Goal: Transaction & Acquisition: Book appointment/travel/reservation

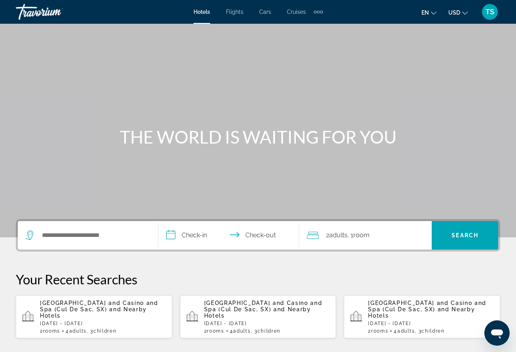
click at [240, 13] on span "Flights" at bounding box center [234, 12] width 17 height 6
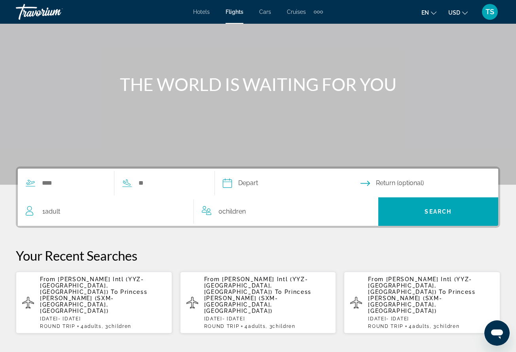
scroll to position [58, 0]
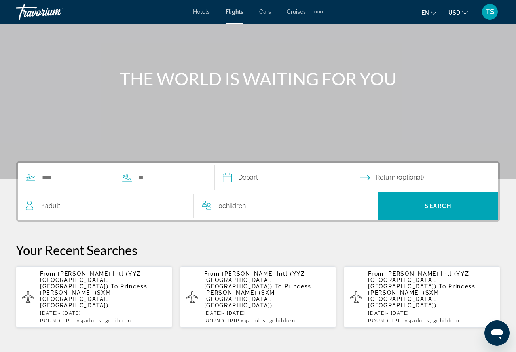
click at [139, 286] on p "From Lester B Pearson Intl (YYZ-Toronto, CA) To Princess Juliana Intl (SXM-St M…" at bounding box center [103, 290] width 126 height 38
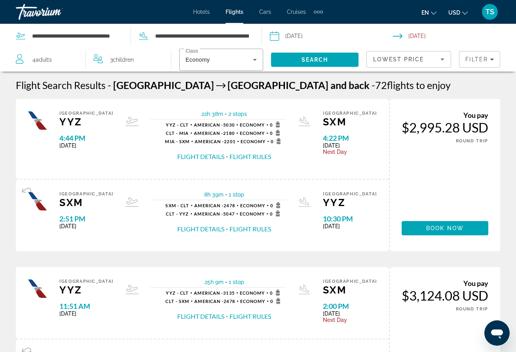
click at [455, 14] on span "USD" at bounding box center [455, 13] width 12 height 6
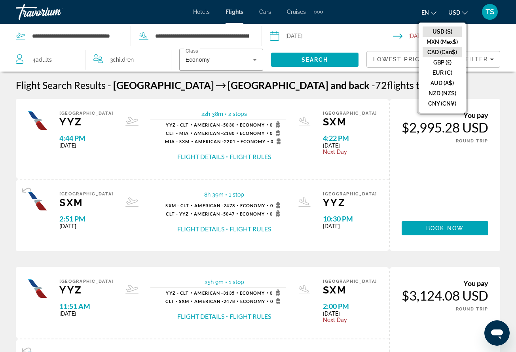
click at [442, 51] on button "CAD (Can$)" at bounding box center [442, 52] width 39 height 10
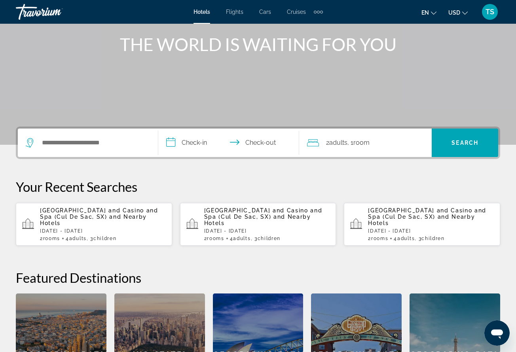
scroll to position [100, 0]
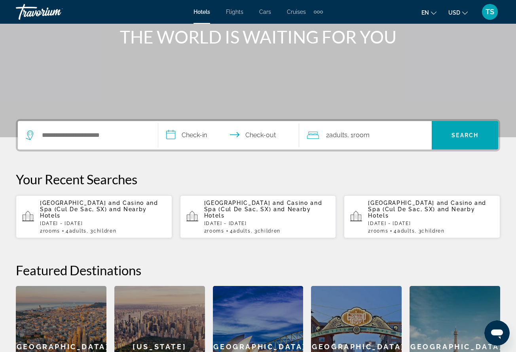
click at [104, 225] on p "Sat, 08 Nov - Fri, 14 Nov" at bounding box center [103, 224] width 126 height 6
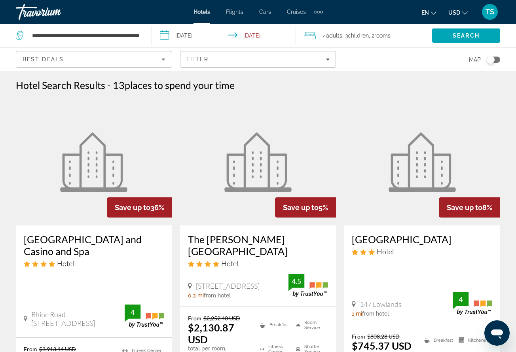
click at [457, 13] on span "USD" at bounding box center [455, 13] width 12 height 6
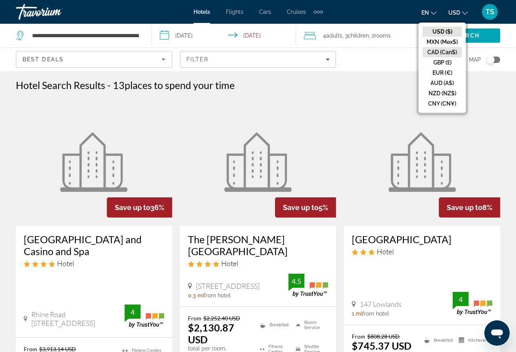
click at [442, 52] on button "CAD (Can$)" at bounding box center [442, 52] width 39 height 10
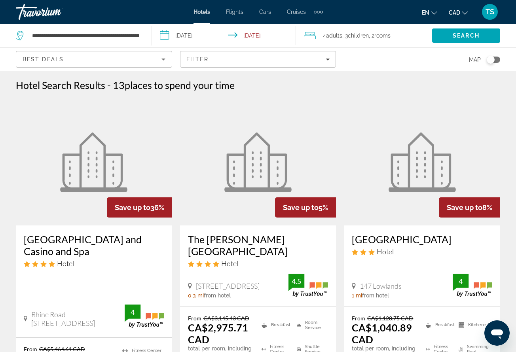
click at [86, 175] on img "Main content" at bounding box center [93, 162] width 67 height 59
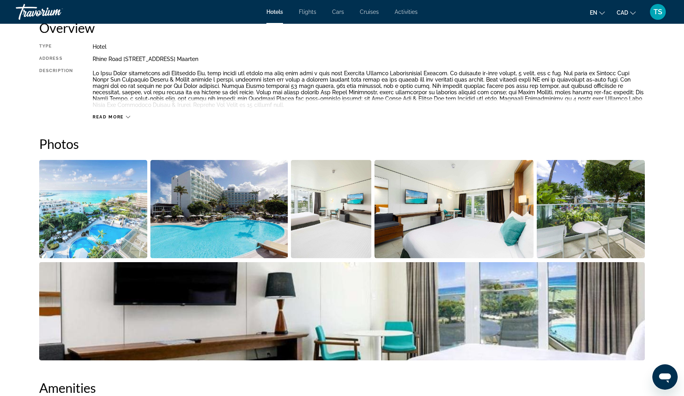
scroll to position [285, 0]
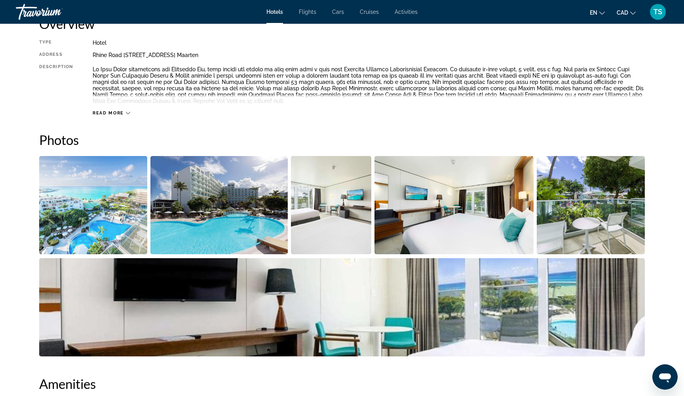
click at [124, 111] on span "Read more" at bounding box center [108, 113] width 31 height 5
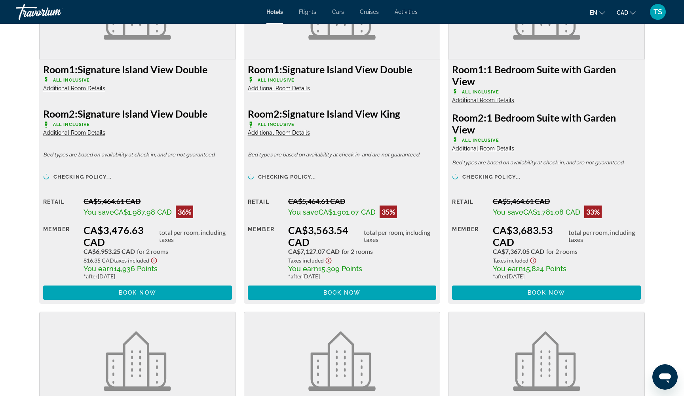
scroll to position [1157, 0]
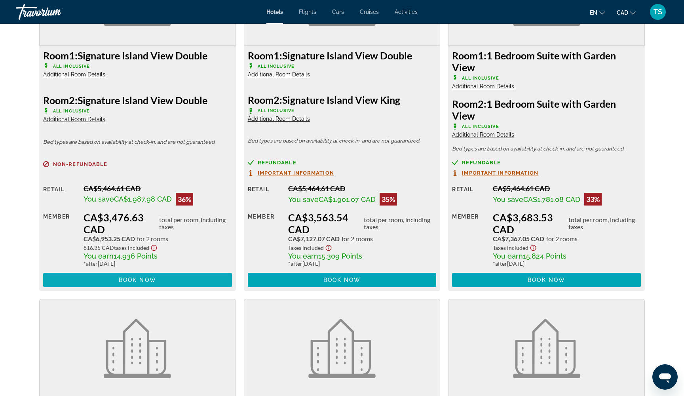
click at [119, 283] on span "Book now" at bounding box center [138, 280] width 38 height 6
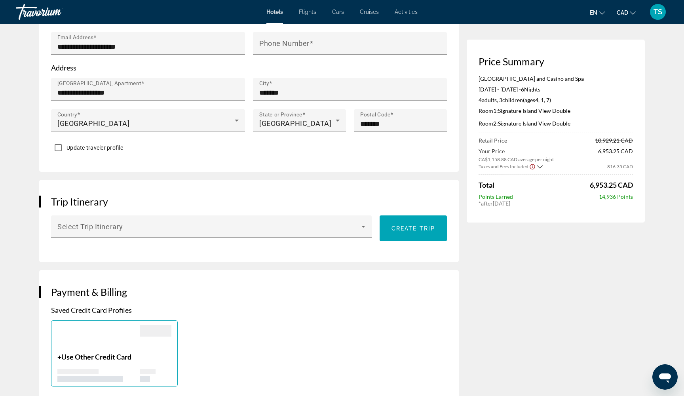
scroll to position [316, 0]
click at [307, 48] on mat-label "Phone Number" at bounding box center [284, 43] width 50 height 8
click at [307, 51] on input "Phone Number" at bounding box center [352, 47] width 186 height 10
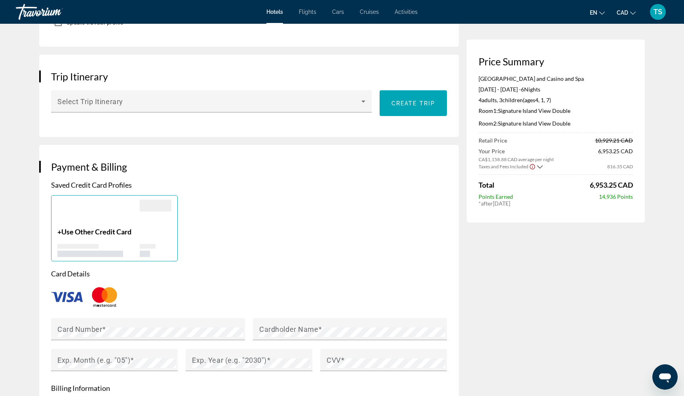
scroll to position [446, 0]
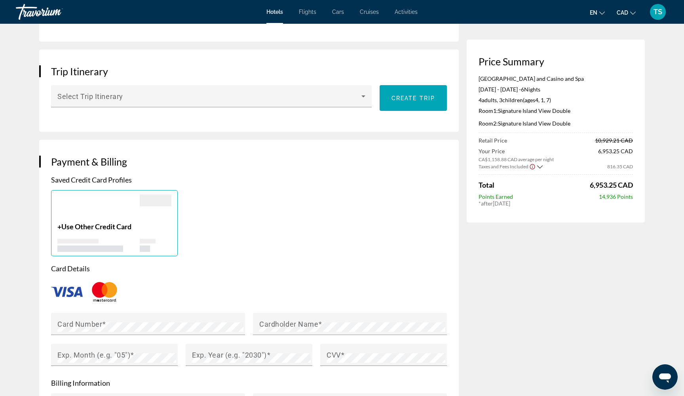
type input "**********"
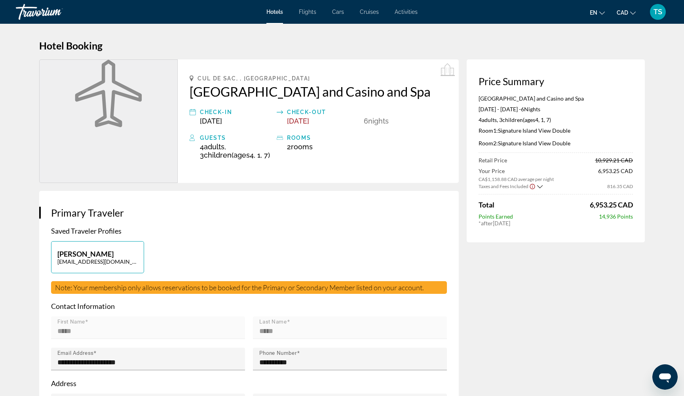
scroll to position [0, 0]
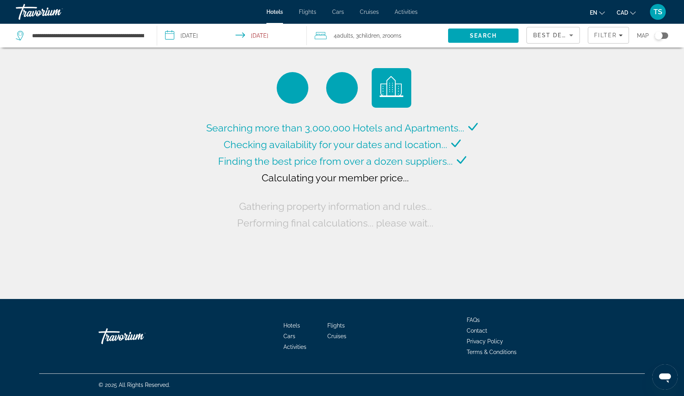
click at [381, 34] on span ", 2 Room rooms" at bounding box center [391, 35] width 22 height 11
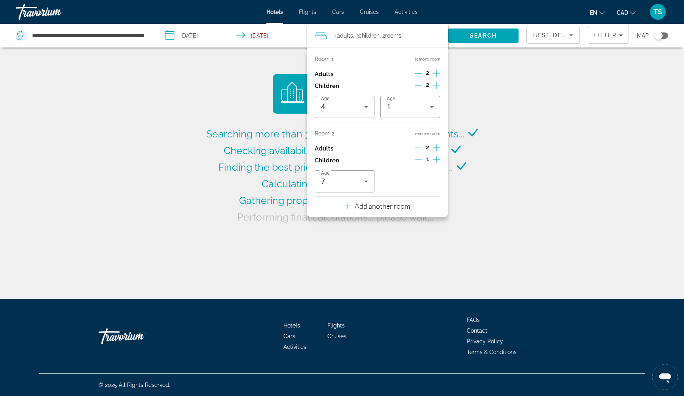
click at [383, 210] on p "Add another room" at bounding box center [382, 206] width 55 height 9
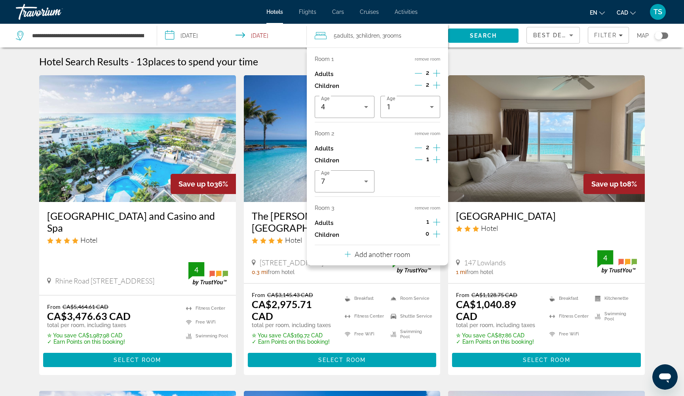
click at [434, 227] on icon "Increment adults" at bounding box center [436, 222] width 7 height 10
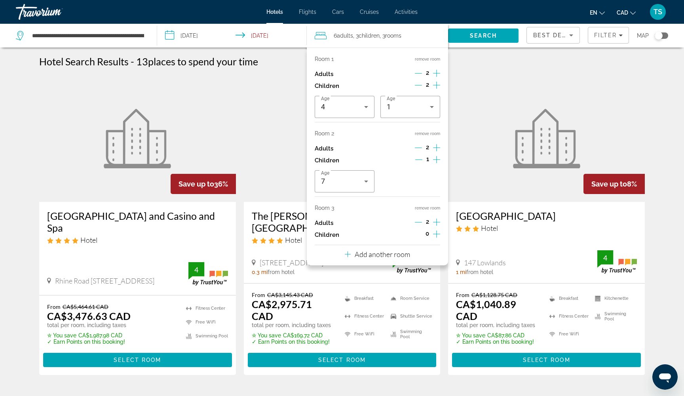
click at [434, 238] on icon "Increment children" at bounding box center [436, 234] width 7 height 7
click at [369, 260] on icon "Travelers: 6 adults, 5 children" at bounding box center [367, 256] width 10 height 10
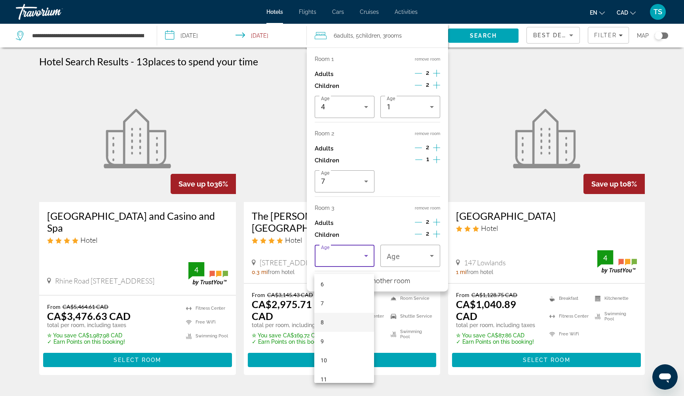
scroll to position [118, 0]
click at [324, 341] on mat-option "9" at bounding box center [344, 339] width 60 height 19
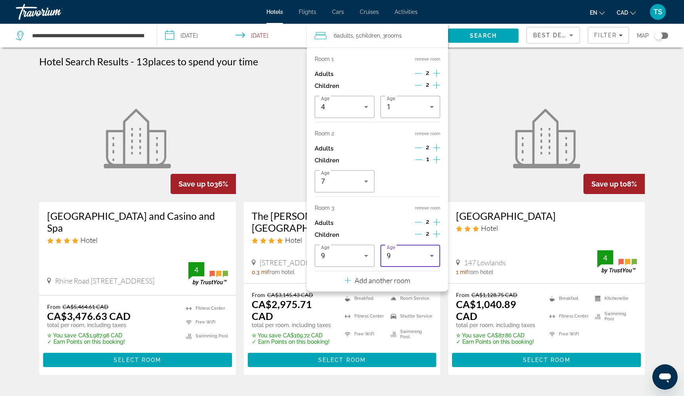
click at [424, 261] on div "9" at bounding box center [408, 256] width 43 height 10
click at [402, 328] on mat-option "13" at bounding box center [410, 331] width 60 height 19
click at [433, 261] on icon "Travelers: 6 adults, 5 children" at bounding box center [432, 256] width 10 height 10
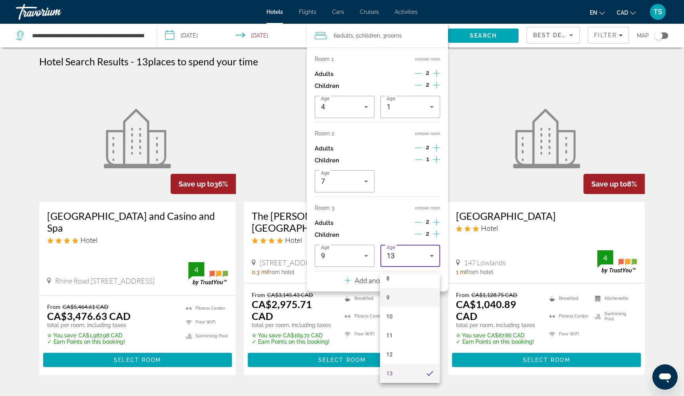
click at [404, 299] on mat-option "9" at bounding box center [410, 297] width 60 height 19
click at [431, 257] on icon "Travelers: 6 adults, 5 children" at bounding box center [432, 256] width 4 height 2
click at [389, 352] on mat-option "12" at bounding box center [410, 375] width 60 height 19
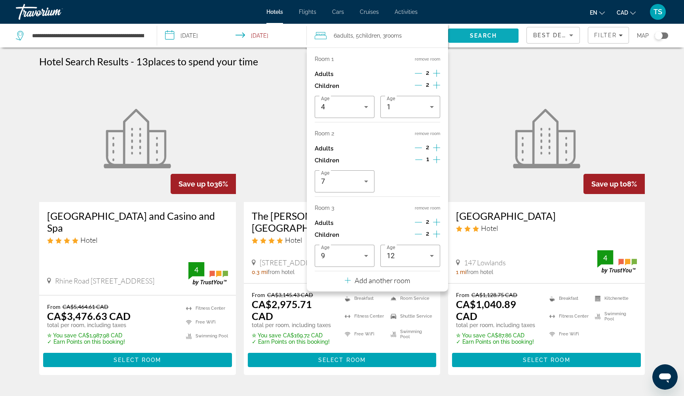
click at [482, 36] on span "Search" at bounding box center [483, 35] width 27 height 6
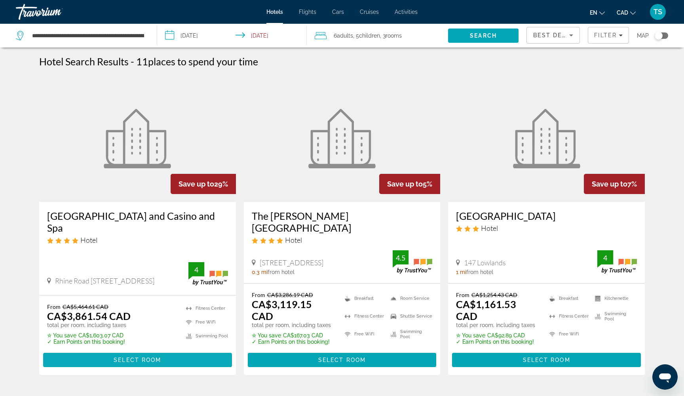
click at [139, 352] on span "Select Room" at bounding box center [138, 360] width 48 height 6
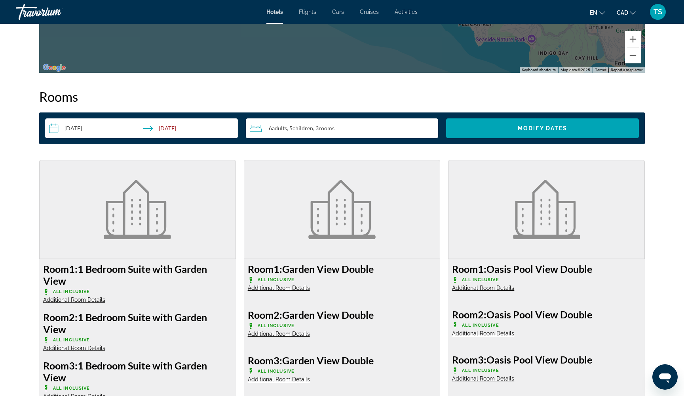
scroll to position [949, 0]
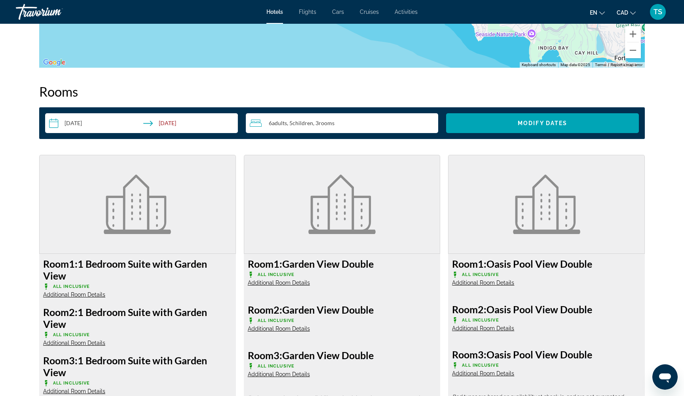
click at [326, 124] on span "rooms" at bounding box center [327, 123] width 16 height 7
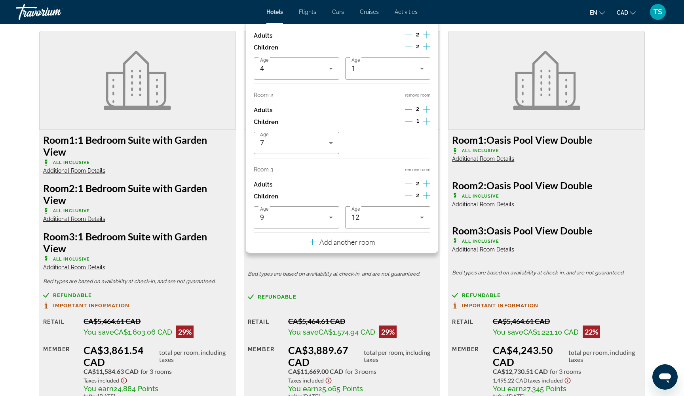
scroll to position [1067, 0]
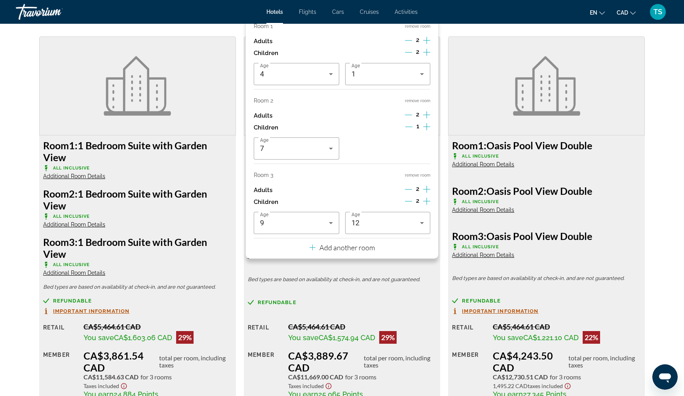
click at [422, 178] on button "remove room" at bounding box center [417, 175] width 25 height 5
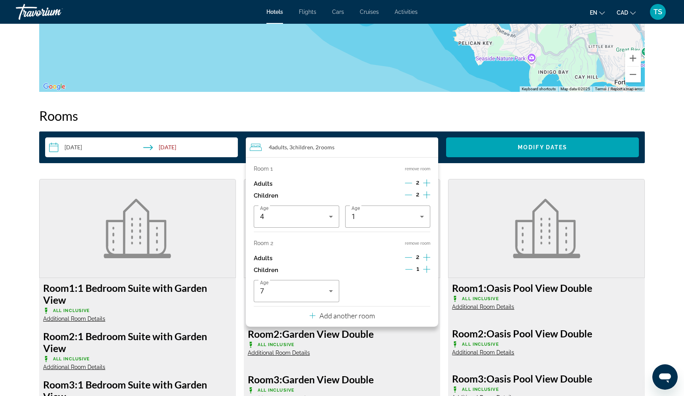
scroll to position [917, 0]
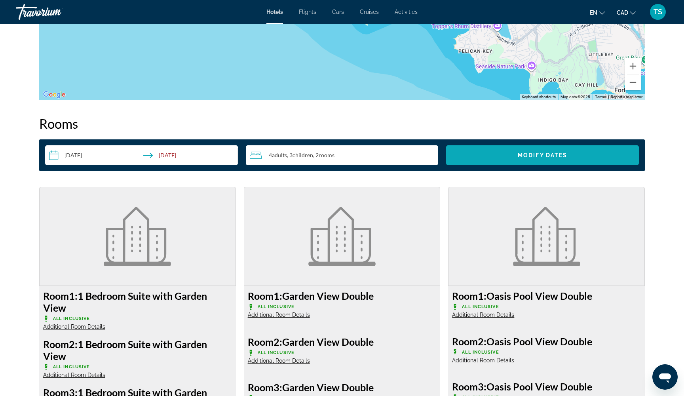
click at [471, 158] on span "Search widget" at bounding box center [542, 155] width 193 height 19
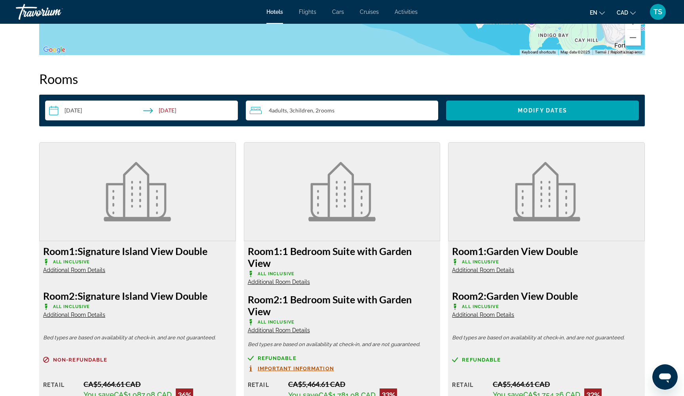
scroll to position [961, 0]
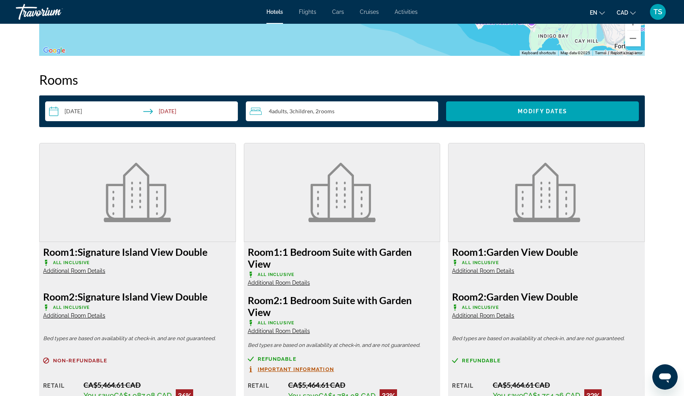
click at [409, 108] on div "4 Adult Adults , 3 Child Children , 2 Room rooms" at bounding box center [344, 112] width 189 height 10
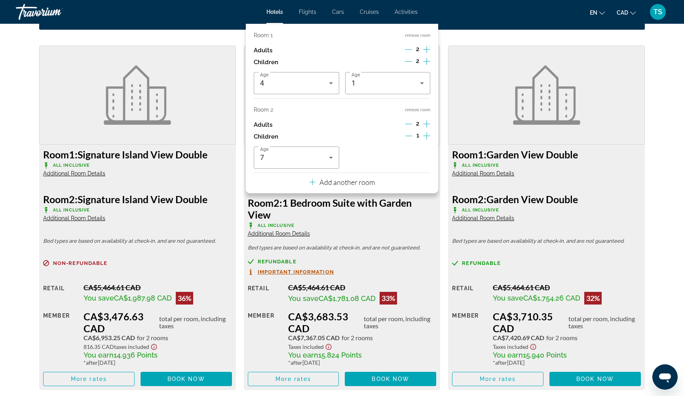
scroll to position [1060, 0]
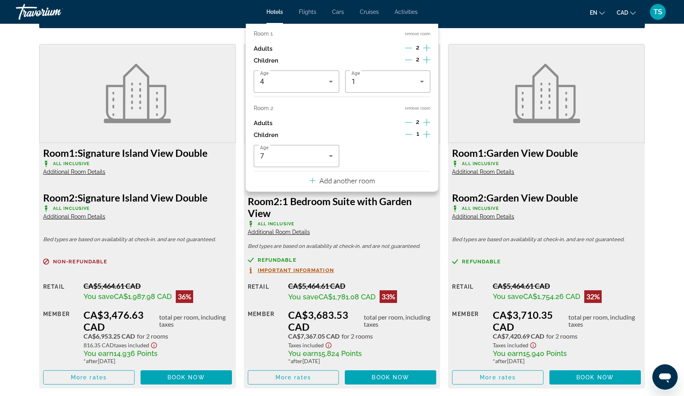
click at [422, 110] on button "remove room" at bounding box center [417, 108] width 25 height 5
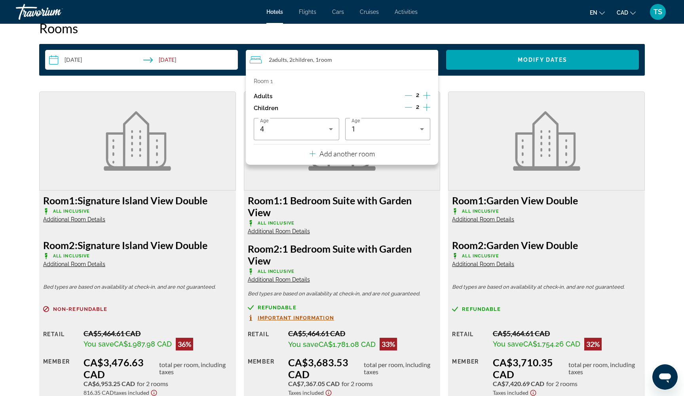
scroll to position [991, 0]
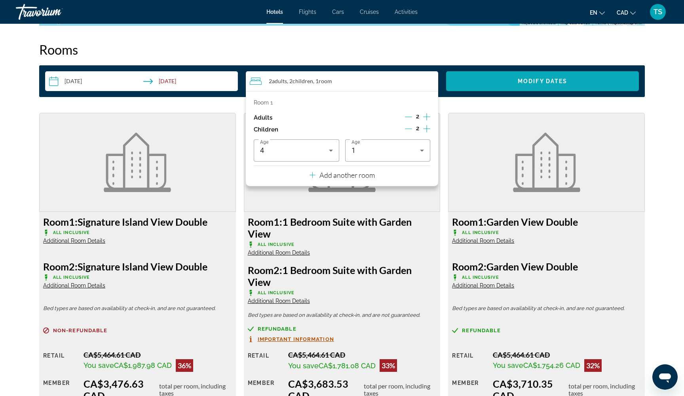
click at [516, 81] on span "Search widget" at bounding box center [542, 81] width 193 height 19
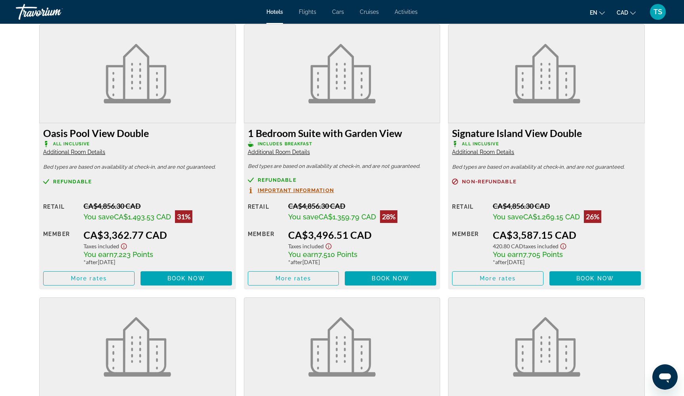
scroll to position [1080, 0]
click at [91, 153] on span "Additional Room Details" at bounding box center [74, 152] width 62 height 6
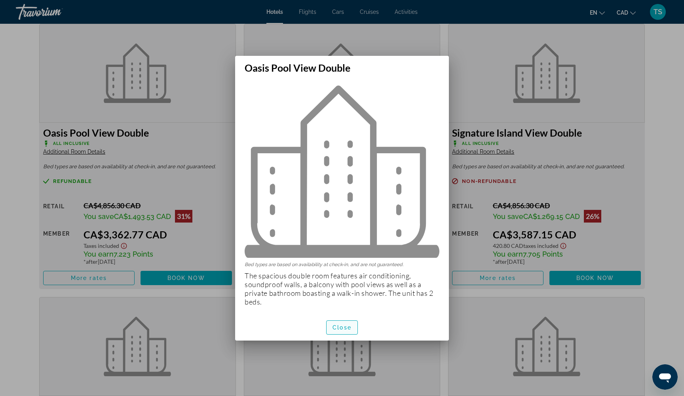
click at [345, 332] on span "button" at bounding box center [342, 327] width 31 height 19
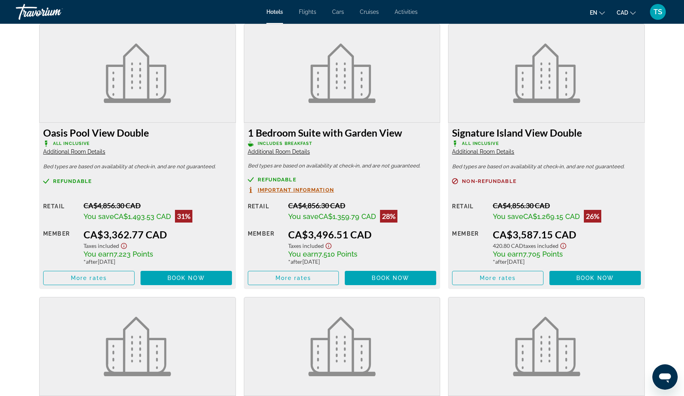
scroll to position [1080, 0]
drag, startPoint x: 45, startPoint y: 132, endPoint x: 147, endPoint y: 133, distance: 102.2
click at [147, 133] on h3 "Oasis Pool View Double" at bounding box center [137, 133] width 189 height 12
drag, startPoint x: 43, startPoint y: 133, endPoint x: 152, endPoint y: 134, distance: 109.3
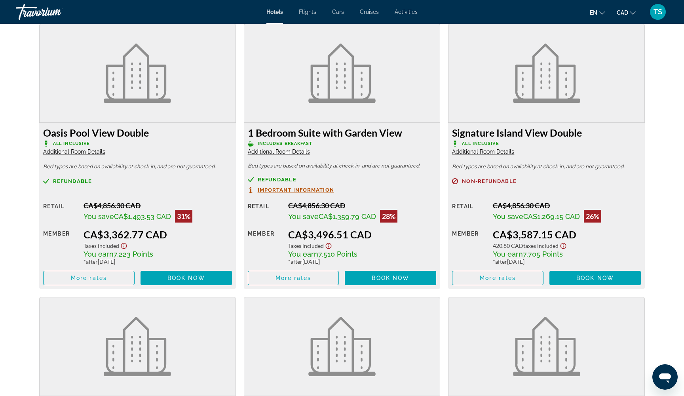
click at [152, 134] on div "Oasis Pool View Double All Inclusive Additional Room Details Bed types are base…" at bounding box center [137, 206] width 197 height 166
click at [147, 133] on h3 "Oasis Pool View Double" at bounding box center [137, 133] width 189 height 12
click at [147, 132] on h3 "Oasis Pool View Double" at bounding box center [137, 133] width 189 height 12
click at [147, 133] on h3 "Oasis Pool View Double" at bounding box center [137, 133] width 189 height 12
drag, startPoint x: 43, startPoint y: 131, endPoint x: 151, endPoint y: 133, distance: 107.3
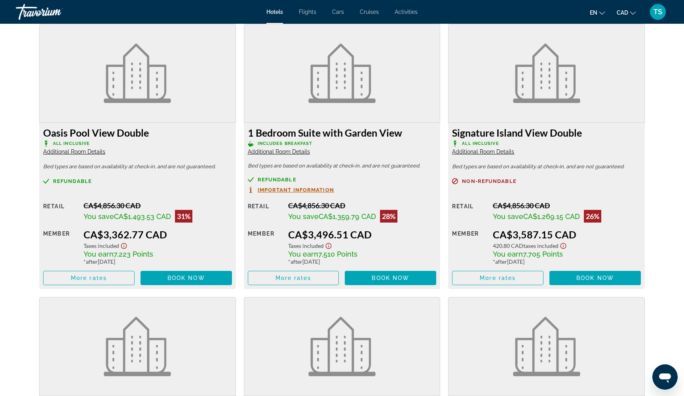
click at [151, 133] on h3 "Oasis Pool View Double" at bounding box center [137, 133] width 189 height 12
click at [152, 136] on h3 "Oasis Pool View Double" at bounding box center [137, 133] width 189 height 12
drag, startPoint x: 46, startPoint y: 133, endPoint x: 151, endPoint y: 131, distance: 104.6
click at [151, 131] on h3 "Oasis Pool View Double" at bounding box center [137, 133] width 189 height 12
copy h3 "Oasis Pool View Double"
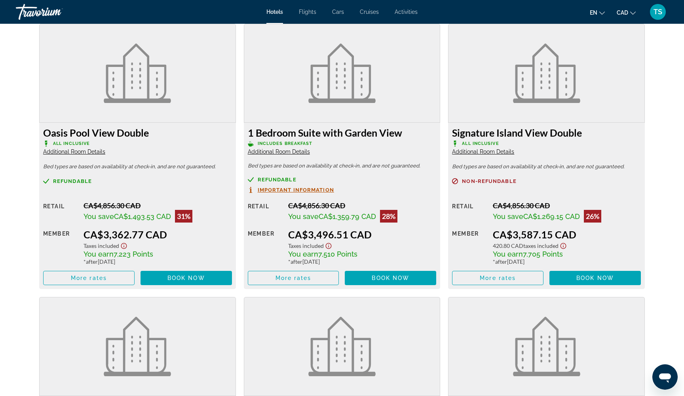
copy h3 "Oasis Pool View Double"
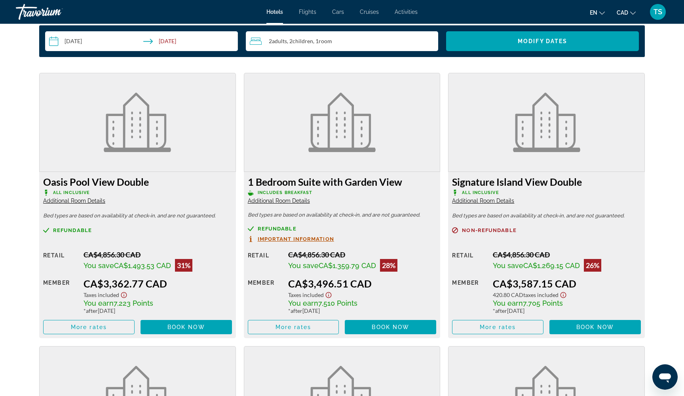
scroll to position [1031, 0]
click at [78, 199] on span "Additional Room Details" at bounding box center [74, 201] width 62 height 6
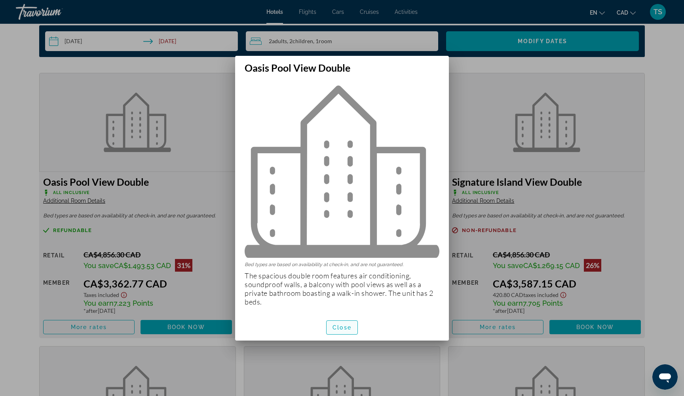
click at [342, 330] on span "Close" at bounding box center [342, 327] width 19 height 6
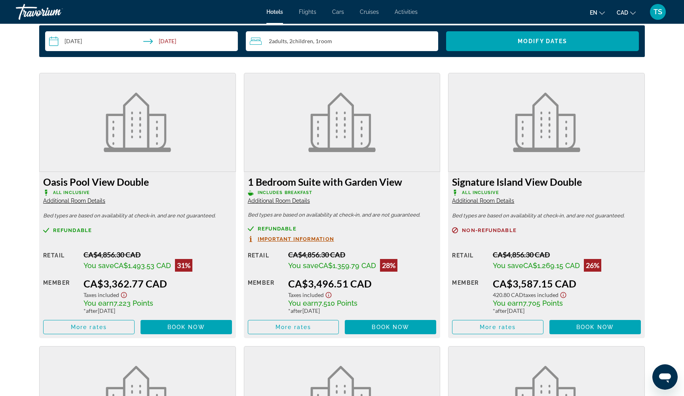
scroll to position [1031, 0]
click at [190, 330] on span "Book now" at bounding box center [187, 327] width 38 height 6
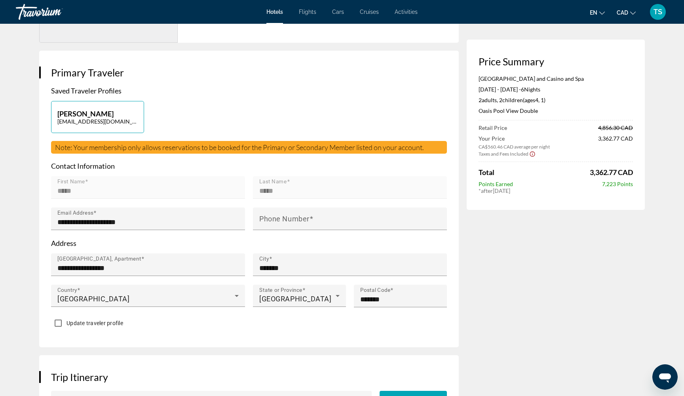
scroll to position [148, 0]
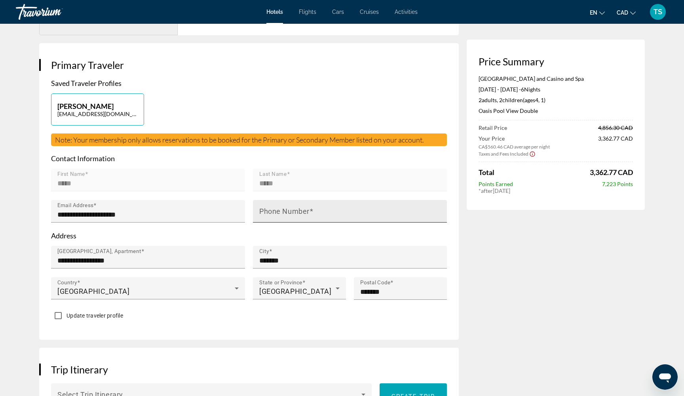
click at [297, 215] on mat-label "Phone Number" at bounding box center [284, 211] width 50 height 8
click at [297, 219] on input "Phone Number" at bounding box center [352, 215] width 186 height 10
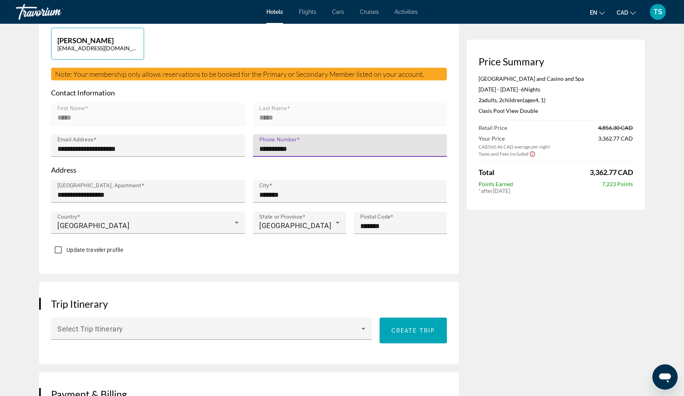
scroll to position [215, 0]
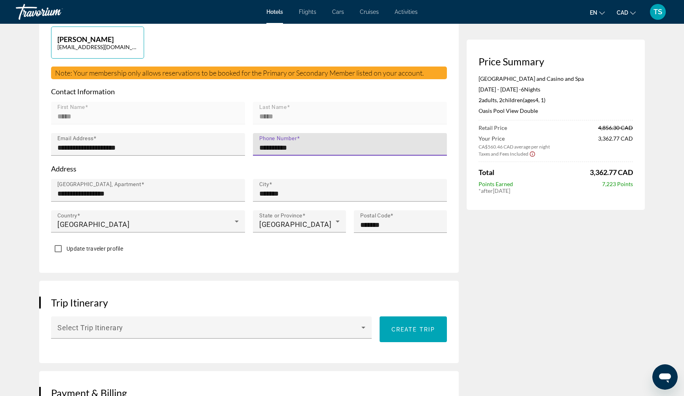
type input "**********"
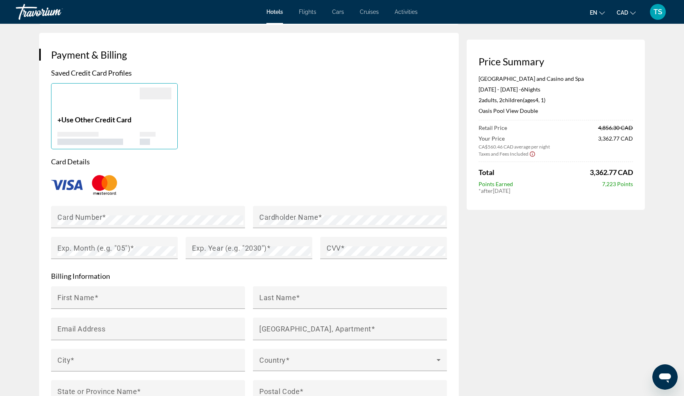
scroll to position [561, 0]
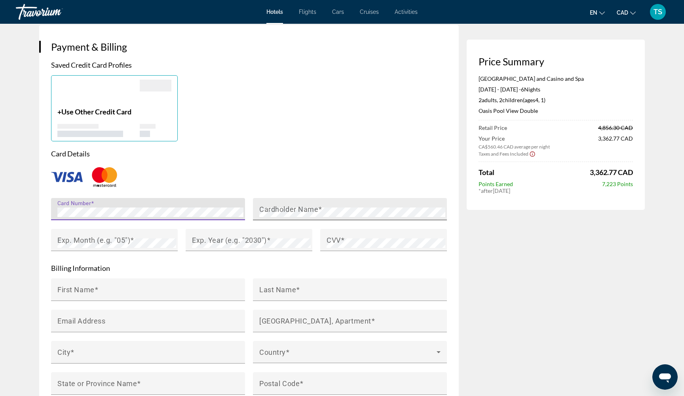
click at [328, 215] on div "Cardholder Name" at bounding box center [352, 209] width 186 height 22
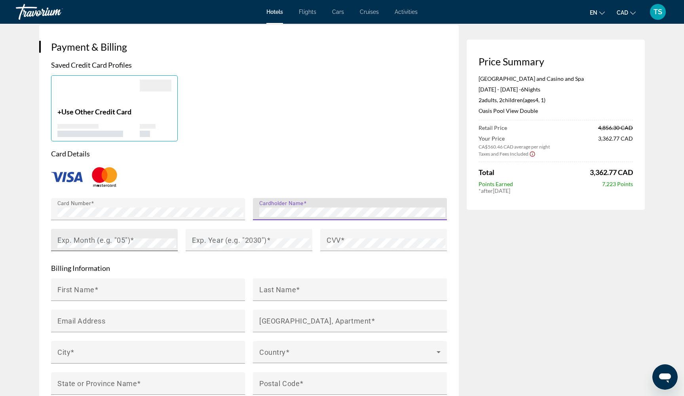
click at [171, 251] on div "Exp. Month (e.g. "05")" at bounding box center [116, 240] width 119 height 22
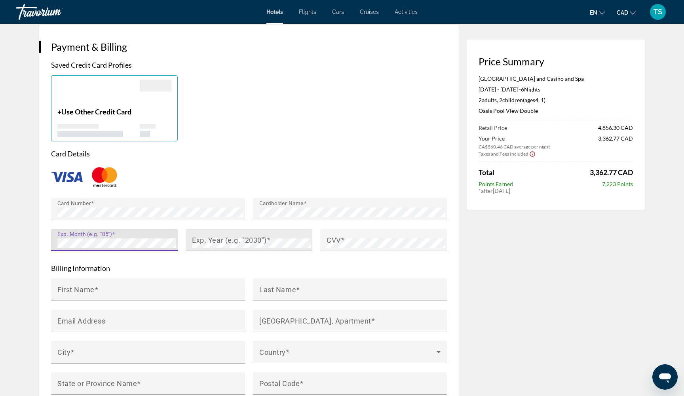
click at [210, 249] on div "Exp. Year (e.g. "2030")" at bounding box center [251, 240] width 119 height 22
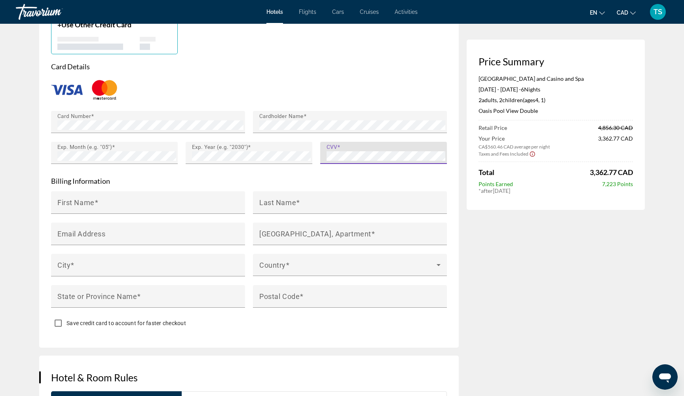
scroll to position [651, 0]
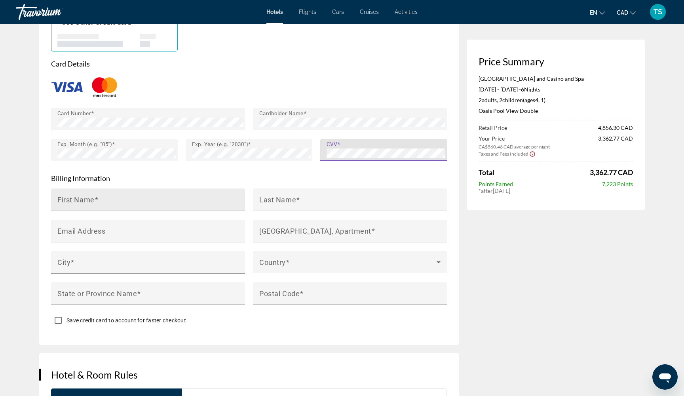
click at [150, 208] on div "First Name" at bounding box center [150, 200] width 186 height 23
type input "*"
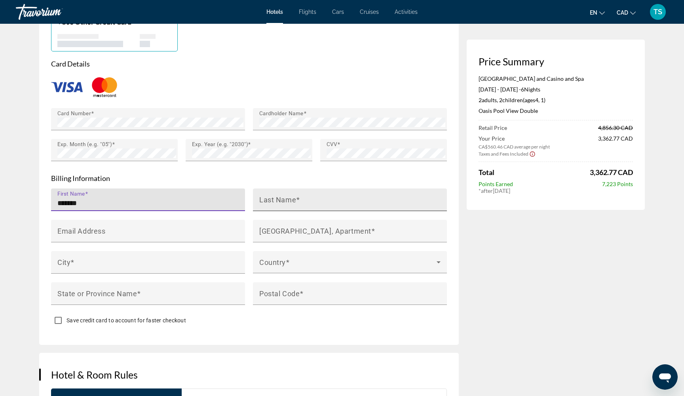
type input "******"
click at [260, 204] on mat-label "Last Name" at bounding box center [277, 199] width 37 height 8
click at [260, 208] on input "Last Name" at bounding box center [352, 203] width 186 height 10
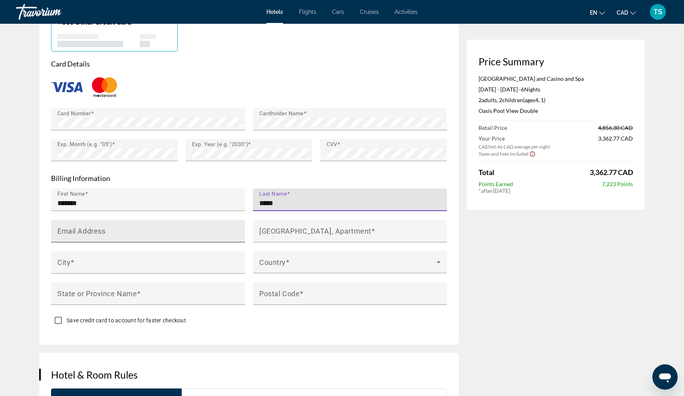
type input "*****"
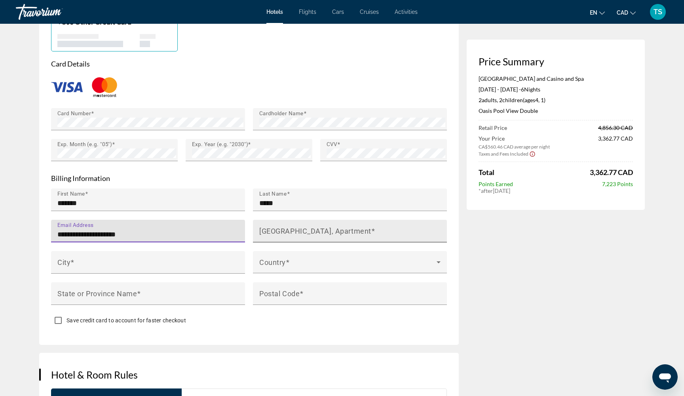
type input "**********"
click at [318, 235] on mat-label "[GEOGRAPHIC_DATA], Apartment" at bounding box center [315, 231] width 112 height 8
click at [318, 239] on input "[GEOGRAPHIC_DATA], Apartment" at bounding box center [352, 235] width 186 height 10
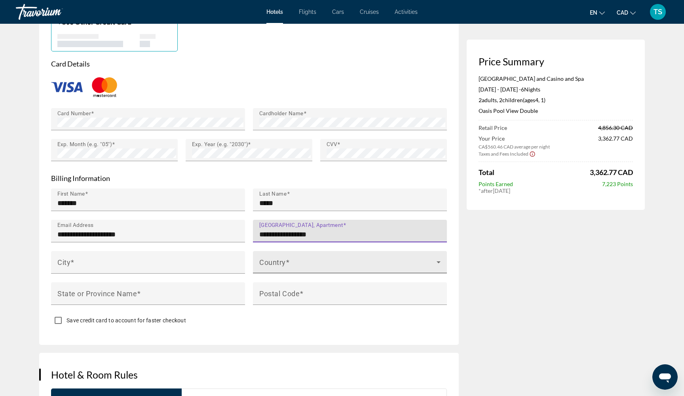
type input "**********"
click at [299, 273] on div "Country" at bounding box center [349, 262] width 181 height 22
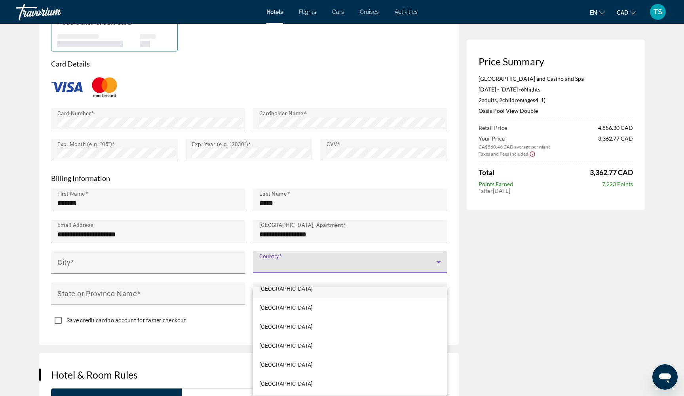
scroll to position [753, 0]
click at [290, 324] on mat-option "[GEOGRAPHIC_DATA]" at bounding box center [350, 326] width 194 height 19
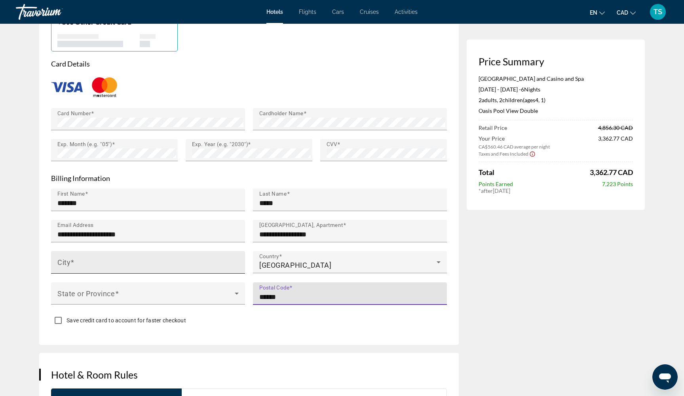
type input "******"
click at [214, 268] on div "City" at bounding box center [150, 262] width 186 height 23
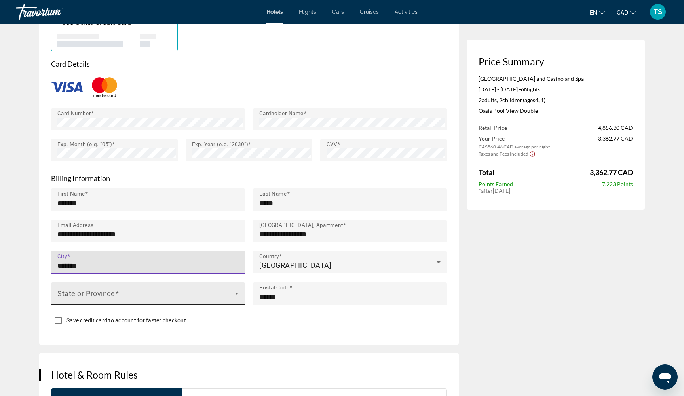
type input "*******"
click at [205, 298] on div "State or Province" at bounding box center [147, 293] width 181 height 22
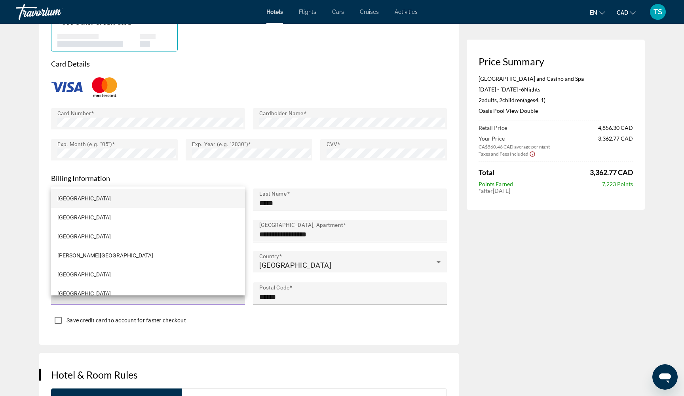
scroll to position [154, 0]
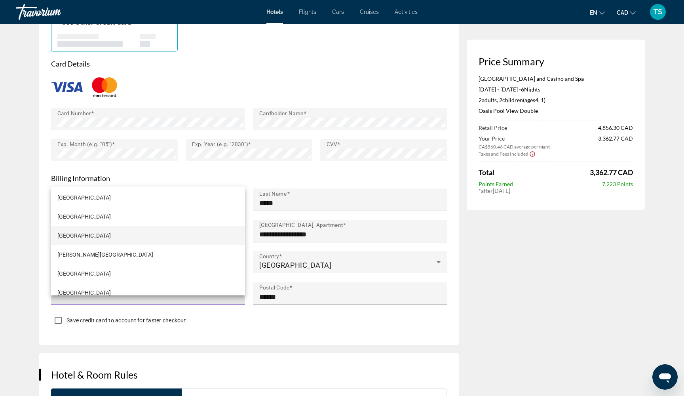
click at [78, 231] on mat-option "[GEOGRAPHIC_DATA]" at bounding box center [148, 235] width 194 height 19
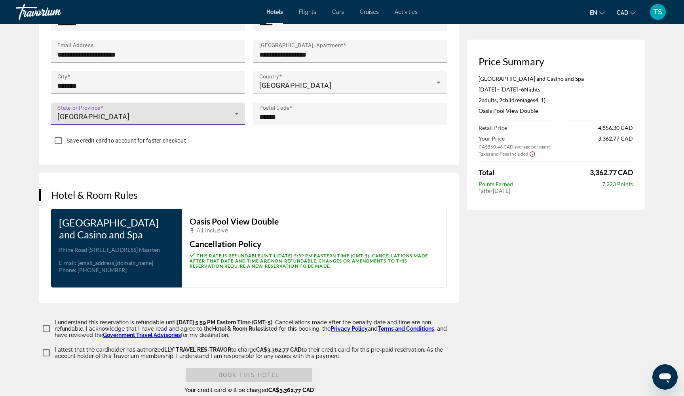
scroll to position [842, 0]
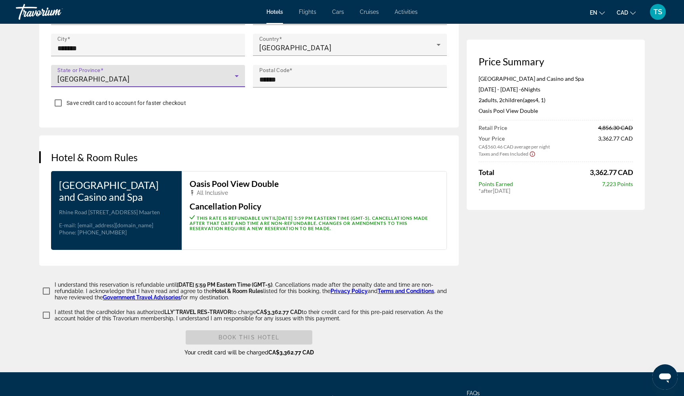
click at [279, 187] on div "Oasis Pool View Double All Inclusive Cancellation Policy This rate is refundabl…" at bounding box center [314, 210] width 265 height 79
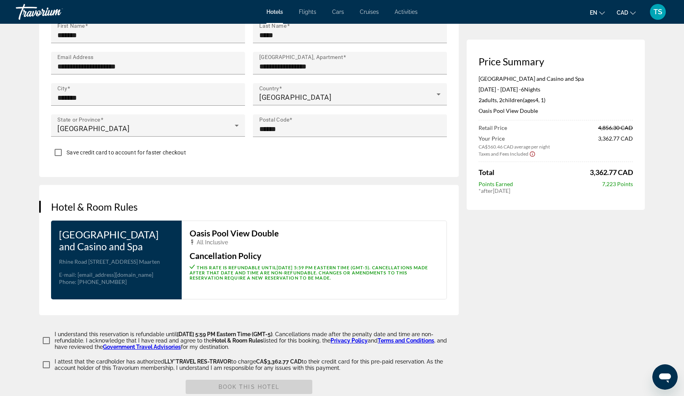
scroll to position [792, 0]
